Goal: Task Accomplishment & Management: Manage account settings

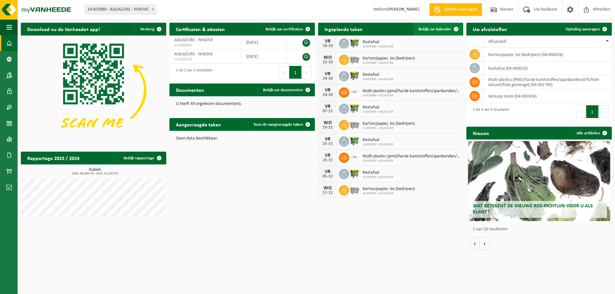
click at [433, 29] on span "Bekijk uw kalender" at bounding box center [434, 29] width 33 height 4
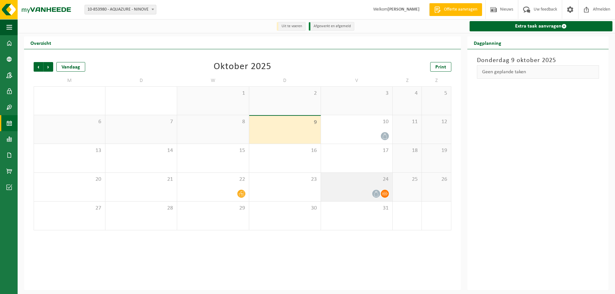
click at [376, 195] on icon at bounding box center [375, 193] width 5 height 5
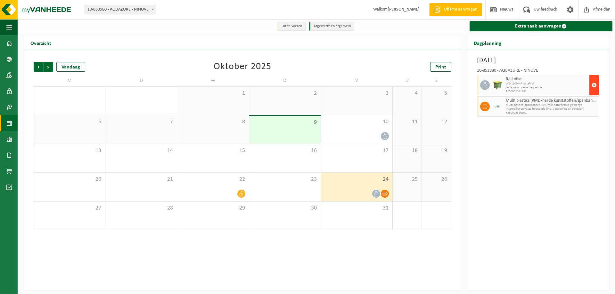
click at [594, 86] on span "button" at bounding box center [594, 85] width 5 height 13
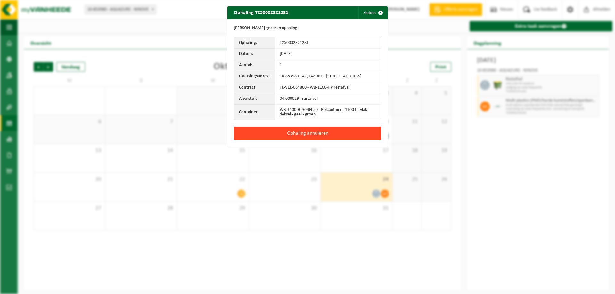
click at [313, 140] on button "Ophaling annuleren" at bounding box center [307, 133] width 147 height 13
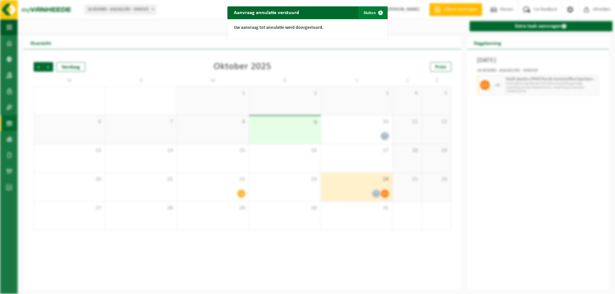
click at [378, 12] on span "button" at bounding box center [380, 12] width 13 height 13
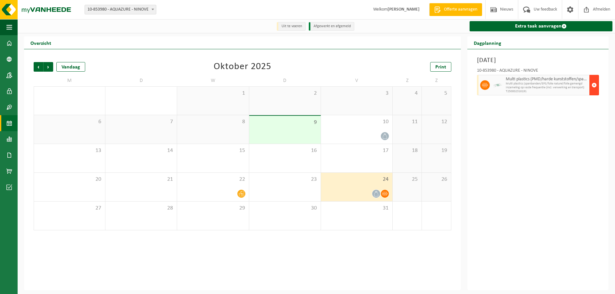
click at [595, 85] on span "button" at bounding box center [594, 85] width 5 height 13
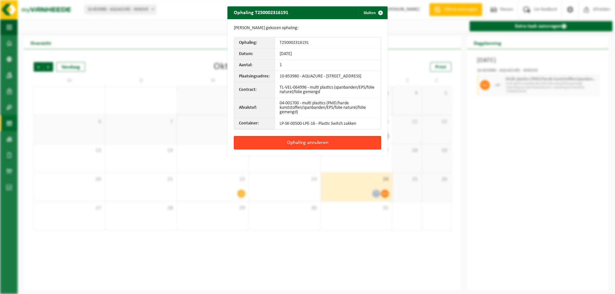
click at [318, 147] on button "Ophaling annuleren" at bounding box center [307, 142] width 147 height 13
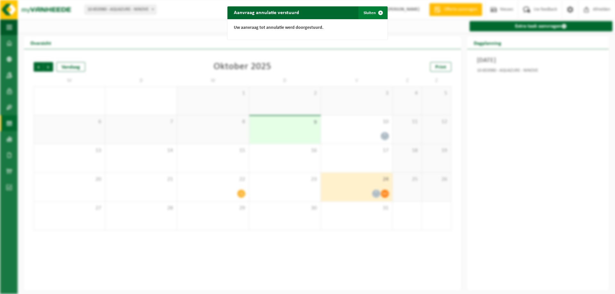
click at [379, 12] on span "button" at bounding box center [380, 12] width 13 height 13
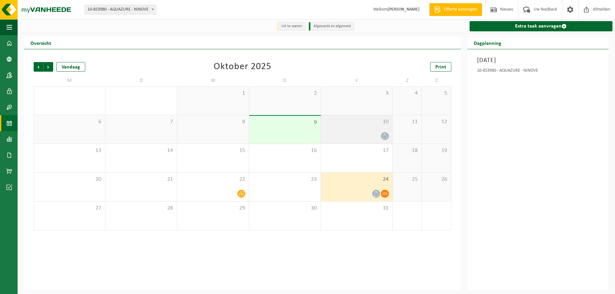
click at [387, 137] on icon at bounding box center [384, 136] width 5 height 5
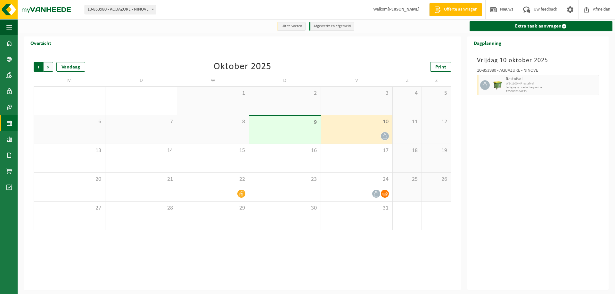
click at [48, 68] on span "Volgende" at bounding box center [49, 67] width 10 height 10
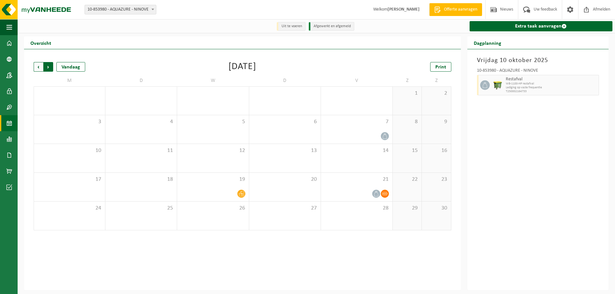
click at [38, 67] on span "Vorige" at bounding box center [39, 67] width 10 height 10
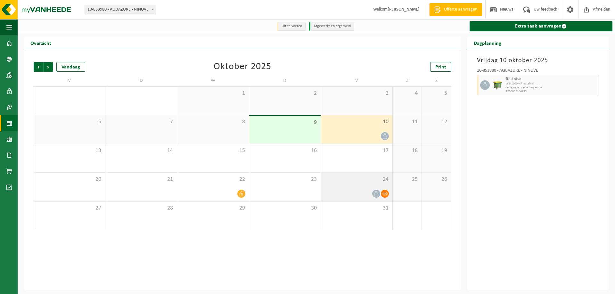
click at [376, 196] on icon at bounding box center [375, 193] width 5 height 5
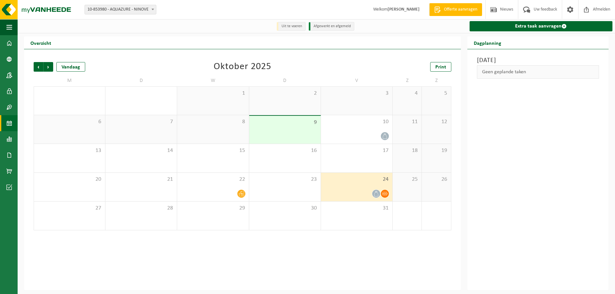
click at [386, 195] on icon at bounding box center [384, 193] width 5 height 5
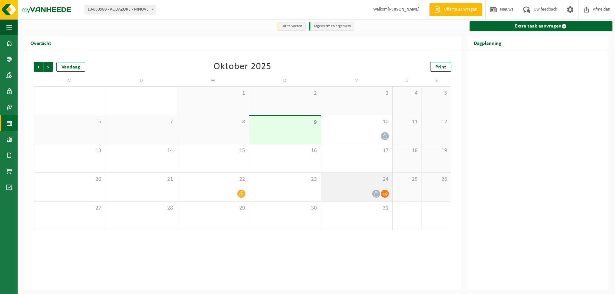
click at [375, 195] on icon at bounding box center [375, 193] width 5 height 5
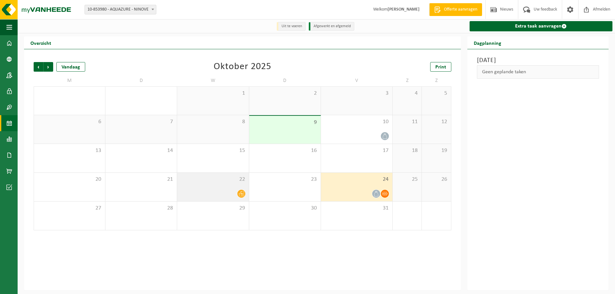
click at [242, 193] on icon at bounding box center [241, 193] width 5 height 5
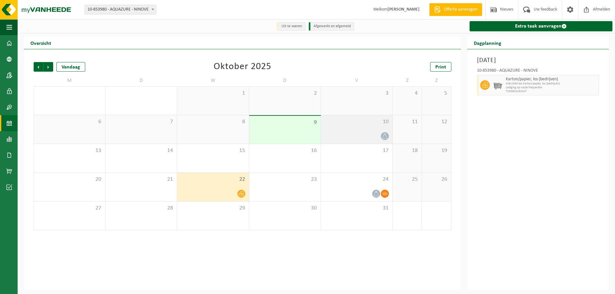
click at [384, 138] on icon at bounding box center [384, 136] width 5 height 5
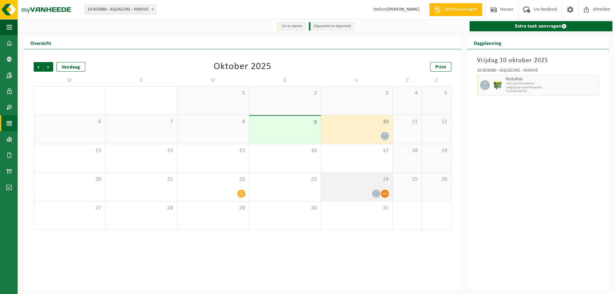
click at [375, 198] on span at bounding box center [376, 194] width 8 height 8
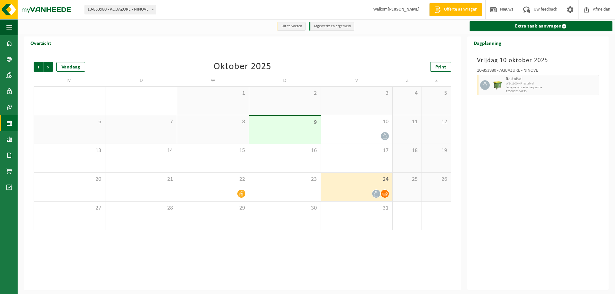
click at [383, 196] on icon at bounding box center [384, 193] width 5 height 5
